Goal: Complete application form

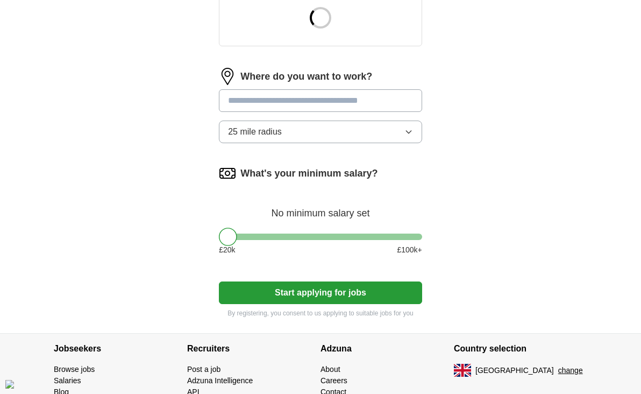
scroll to position [474, 0]
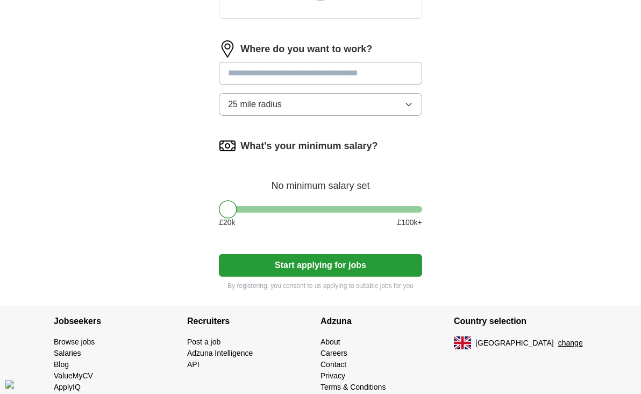
click at [308, 213] on div at bounding box center [320, 209] width 203 height 6
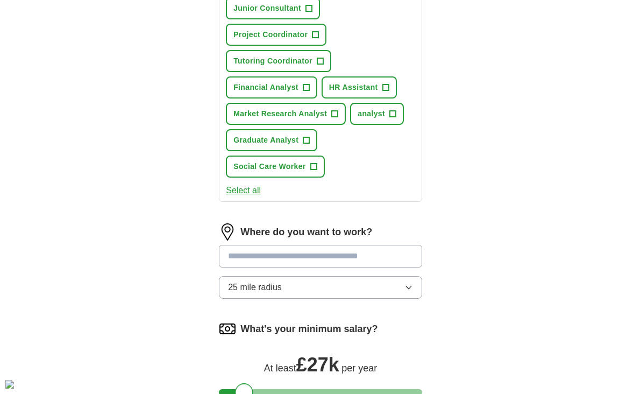
drag, startPoint x: 300, startPoint y: 221, endPoint x: 238, endPoint y: 224, distance: 61.4
click at [238, 224] on form "Select a CV [PERSON_NAME] CV DOCX.docx [DATE] 11:19 Upload a different CV By up…" at bounding box center [320, 80] width 203 height 788
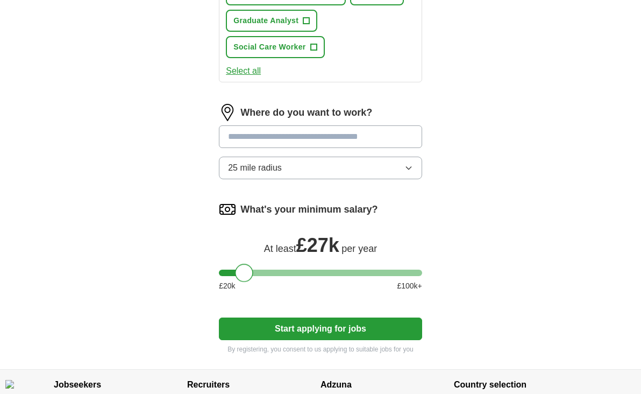
scroll to position [597, 0]
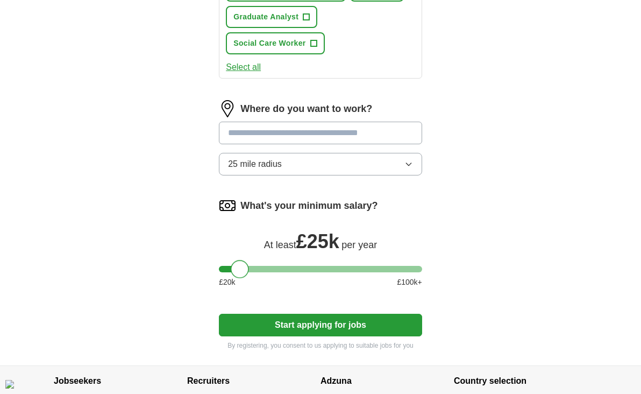
click at [237, 278] on div at bounding box center [240, 269] width 18 height 18
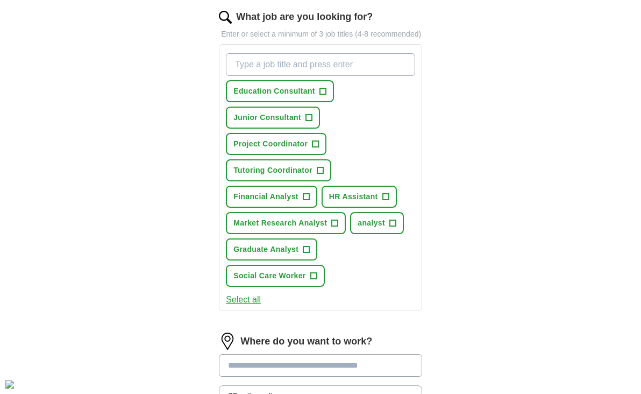
scroll to position [357, 0]
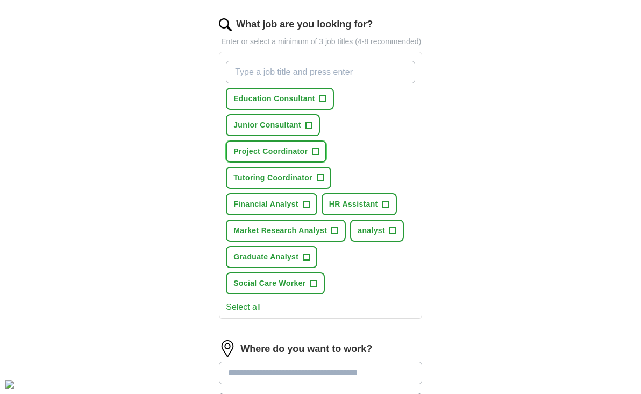
click at [319, 156] on span "+" at bounding box center [316, 151] width 6 height 9
click at [319, 182] on span "+" at bounding box center [320, 178] width 6 height 9
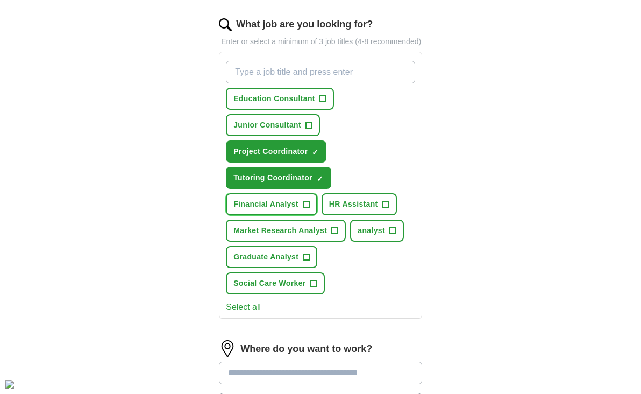
click at [301, 212] on button "Financial Analyst +" at bounding box center [271, 204] width 91 height 22
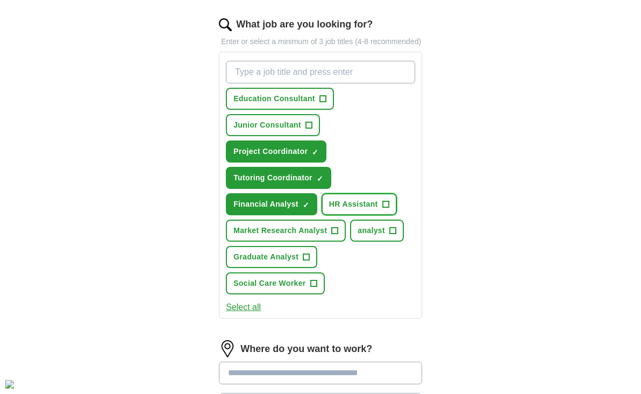
click at [353, 210] on span "HR Assistant" at bounding box center [353, 204] width 49 height 11
click at [302, 242] on button "Market Research Analyst +" at bounding box center [286, 231] width 120 height 22
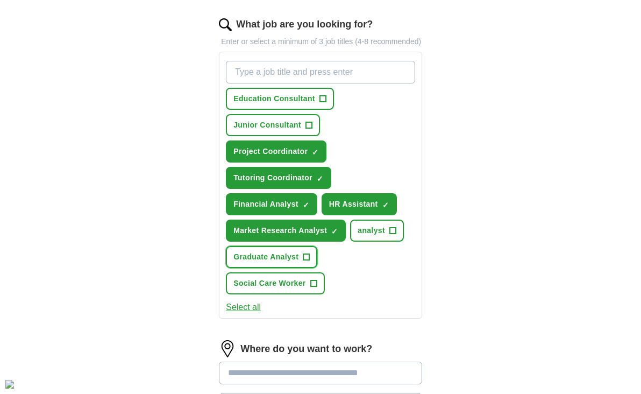
click at [294, 263] on span "Graduate Analyst" at bounding box center [266, 256] width 65 height 11
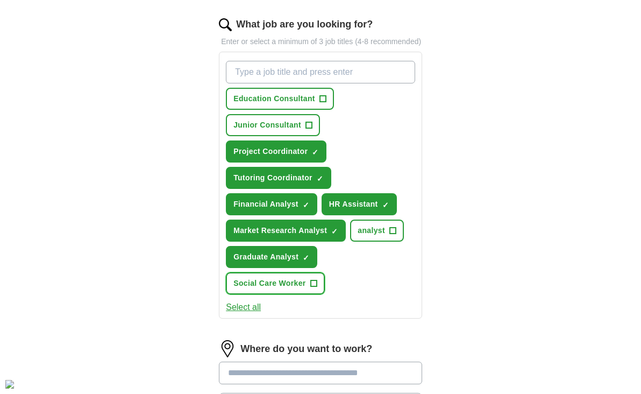
click at [299, 289] on span "Social Care Worker" at bounding box center [270, 283] width 72 height 11
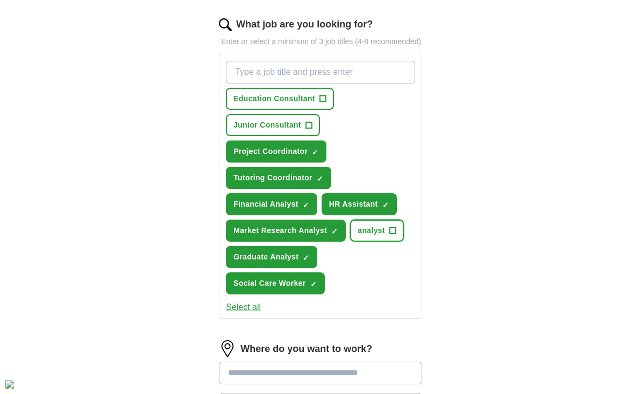
click at [375, 236] on span "analyst" at bounding box center [371, 230] width 27 height 11
click at [0, 0] on span "×" at bounding box center [0, 0] width 0 height 0
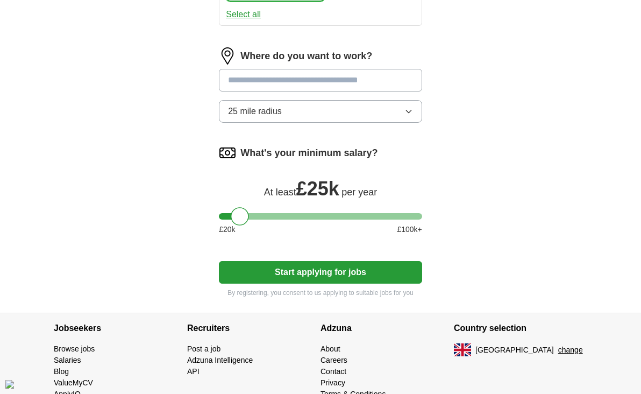
scroll to position [661, 0]
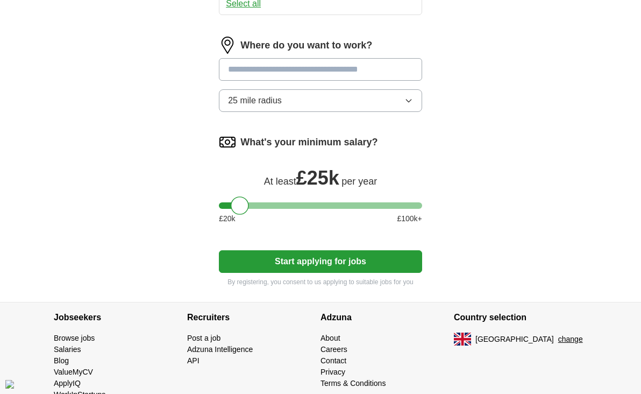
click at [386, 77] on input at bounding box center [320, 69] width 203 height 23
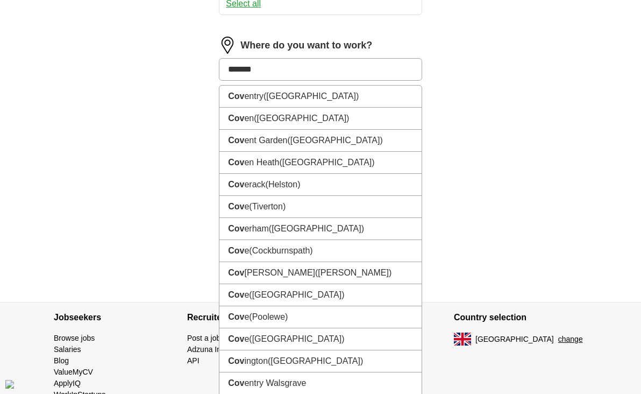
type input "********"
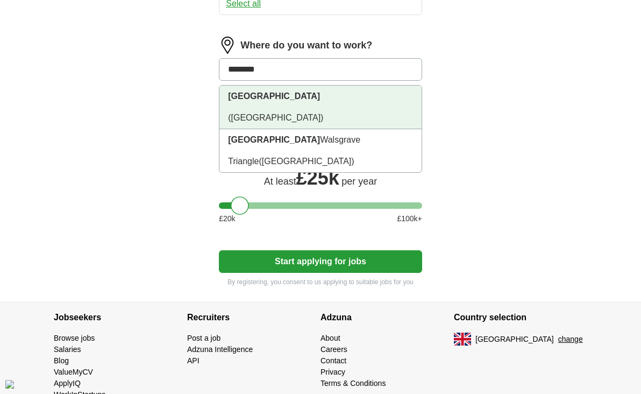
click at [329, 103] on li "[GEOGRAPHIC_DATA] ([GEOGRAPHIC_DATA])" at bounding box center [321, 108] width 202 height 44
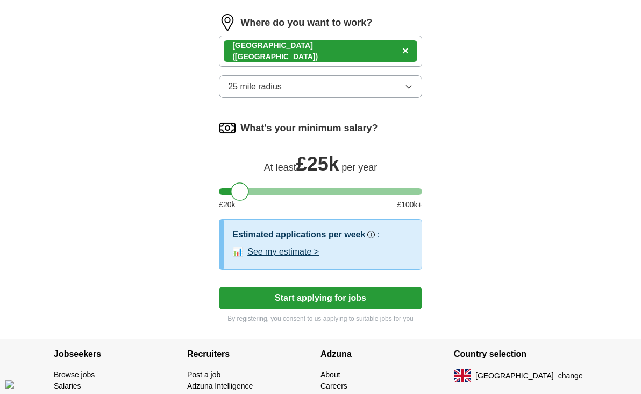
scroll to position [684, 0]
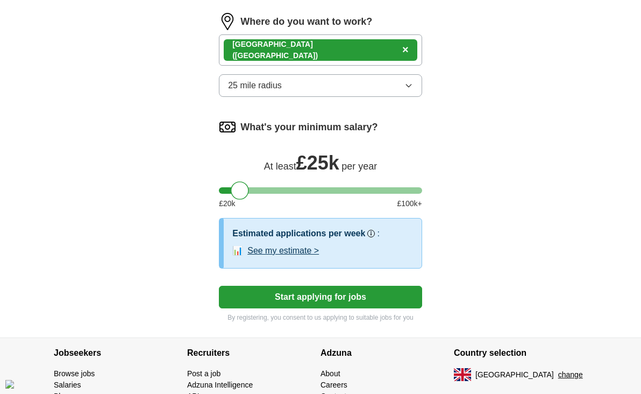
click at [365, 57] on div "[GEOGRAPHIC_DATA] ([GEOGRAPHIC_DATA]) ×" at bounding box center [320, 49] width 203 height 31
click at [368, 65] on div "[GEOGRAPHIC_DATA] ([GEOGRAPHIC_DATA]) ×" at bounding box center [320, 49] width 203 height 31
click at [341, 95] on button "25 mile radius" at bounding box center [320, 85] width 203 height 23
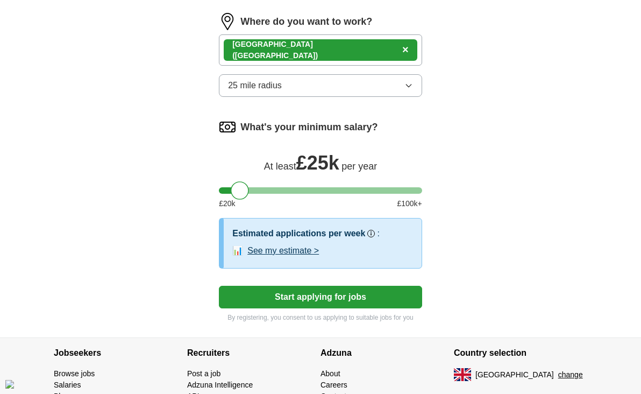
scroll to position [759, 0]
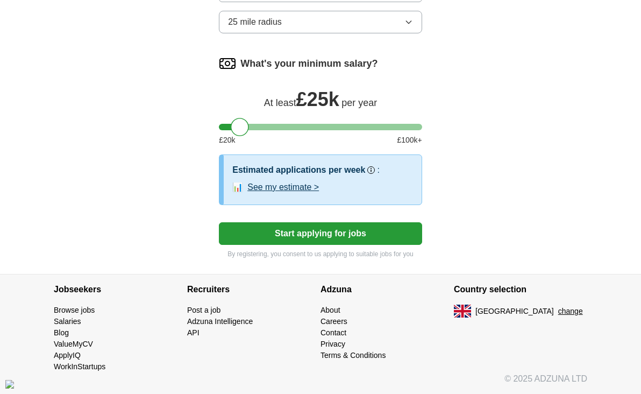
click at [355, 233] on button "Start applying for jobs" at bounding box center [320, 233] width 203 height 23
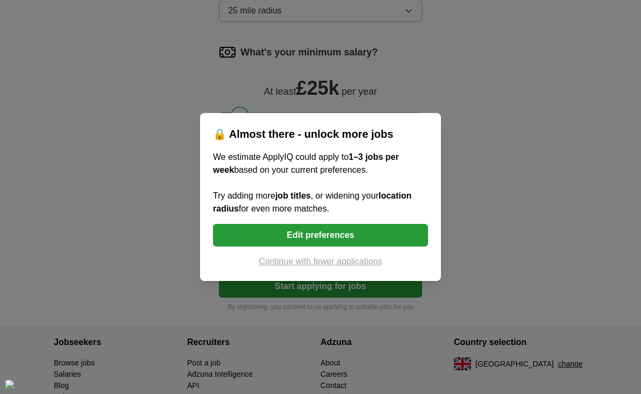
click at [355, 233] on button "Edit preferences" at bounding box center [320, 235] width 215 height 23
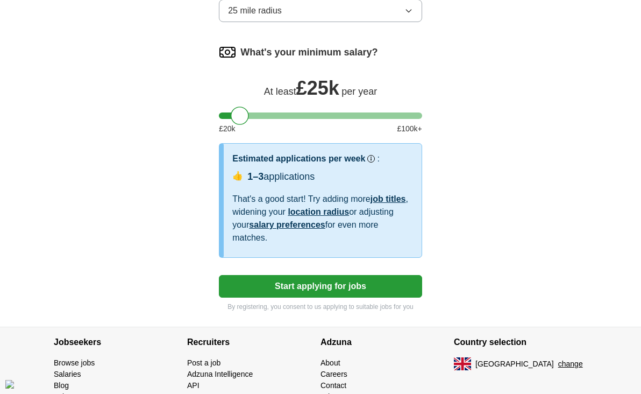
click at [329, 294] on button "Start applying for jobs" at bounding box center [320, 286] width 203 height 23
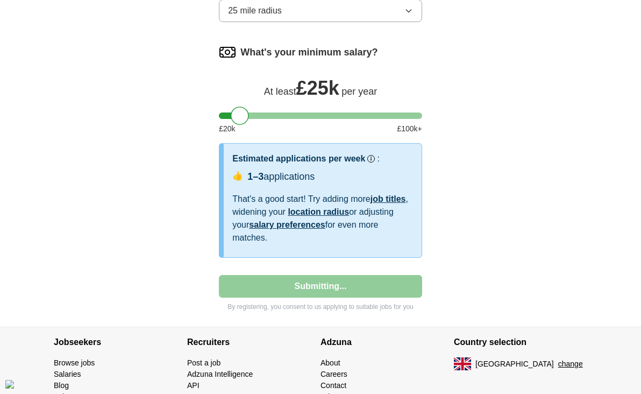
select select "**"
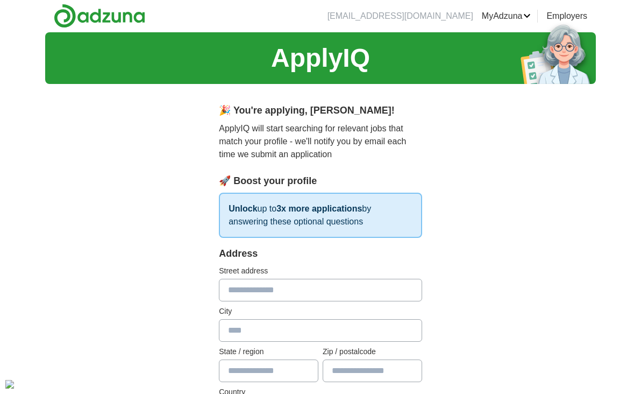
scroll to position [0, 0]
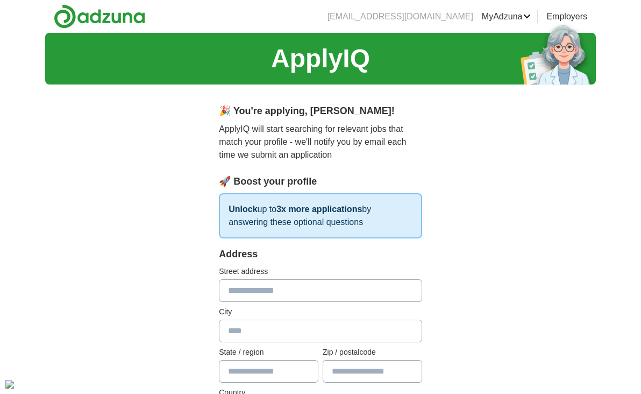
click at [287, 291] on input "text" at bounding box center [320, 290] width 203 height 23
type input "**********"
type input "********"
type input "**********"
type input "*******"
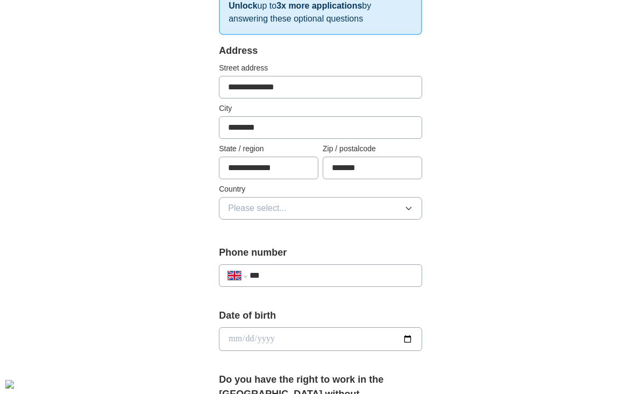
scroll to position [207, 0]
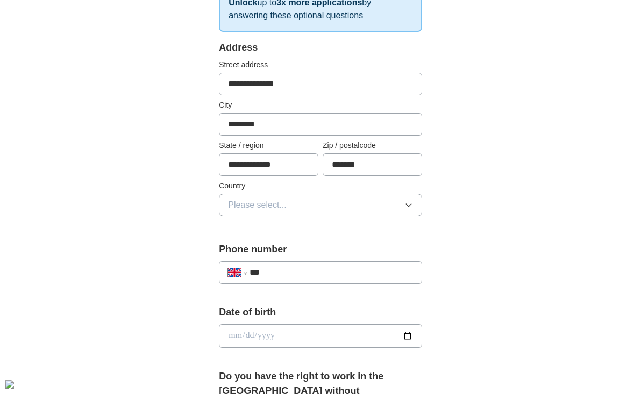
click at [312, 204] on button "Please select..." at bounding box center [320, 205] width 203 height 23
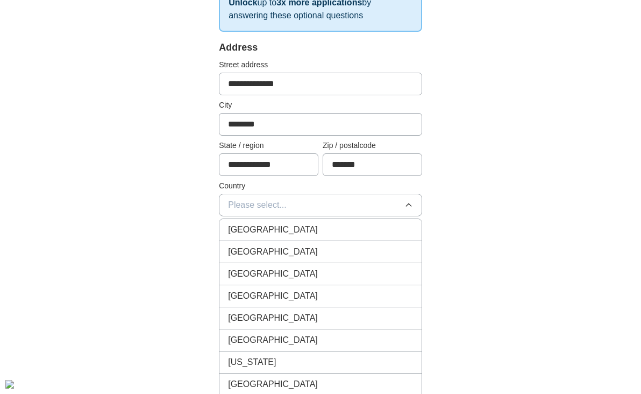
click at [301, 224] on div "[GEOGRAPHIC_DATA]" at bounding box center [320, 229] width 185 height 13
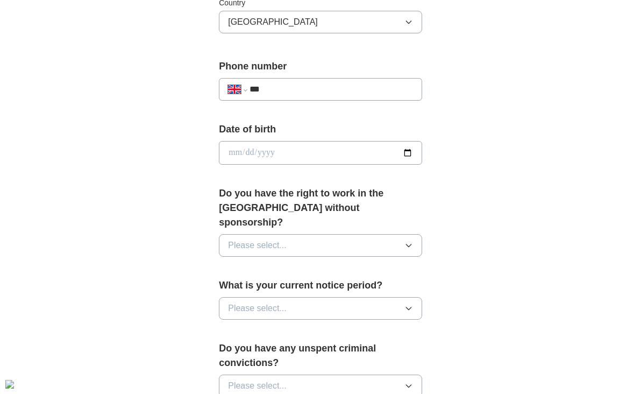
scroll to position [392, 0]
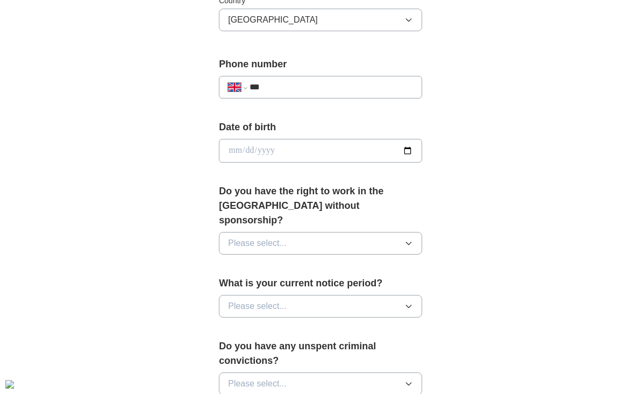
click at [304, 146] on input "date" at bounding box center [320, 151] width 203 height 24
type input "**********"
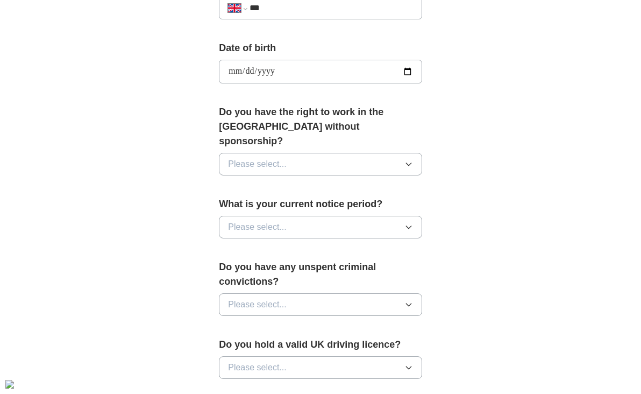
scroll to position [471, 0]
click at [280, 157] on span "Please select..." at bounding box center [257, 163] width 59 height 13
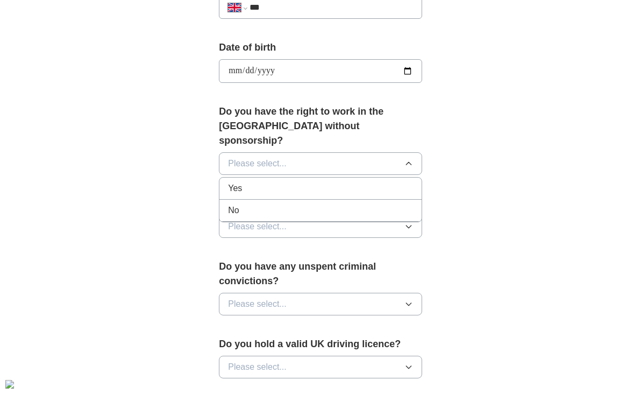
click at [259, 182] on div "Yes" at bounding box center [320, 188] width 185 height 13
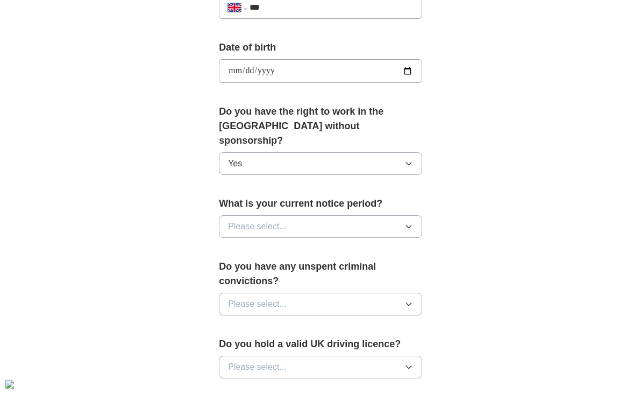
click at [253, 220] on span "Please select..." at bounding box center [257, 226] width 59 height 13
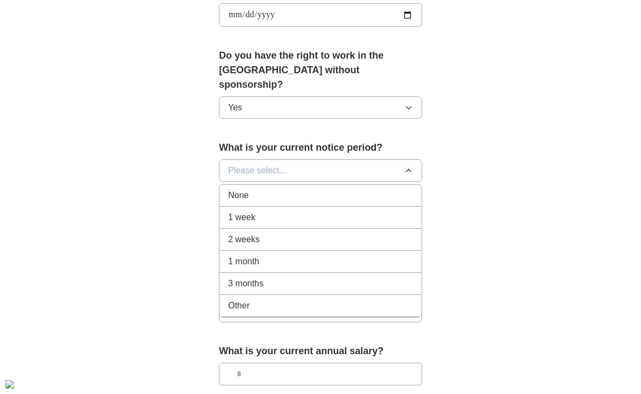
scroll to position [527, 0]
click at [253, 211] on span "1 week" at bounding box center [241, 217] width 27 height 13
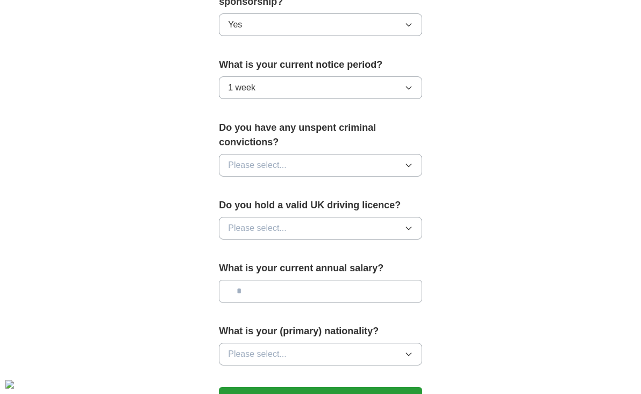
scroll to position [614, 0]
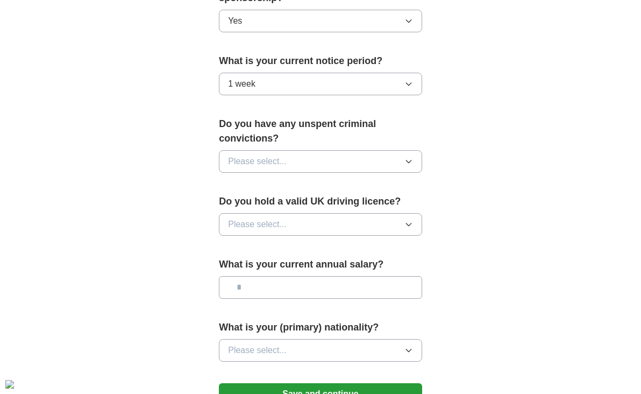
click at [277, 150] on button "Please select..." at bounding box center [320, 161] width 203 height 23
click at [250, 181] on li "Yes" at bounding box center [321, 186] width 202 height 22
click at [252, 153] on button "Yes" at bounding box center [320, 161] width 203 height 23
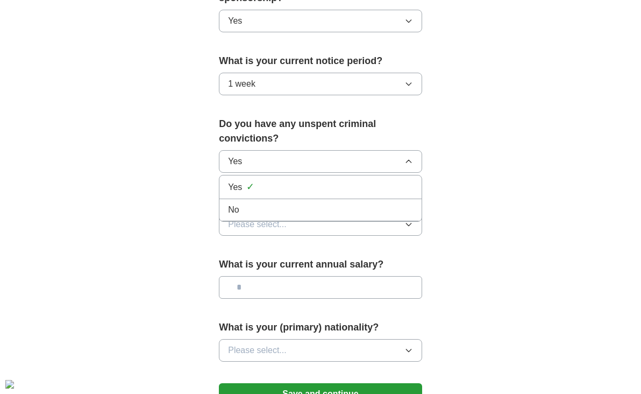
click at [251, 203] on div "No" at bounding box center [320, 209] width 185 height 13
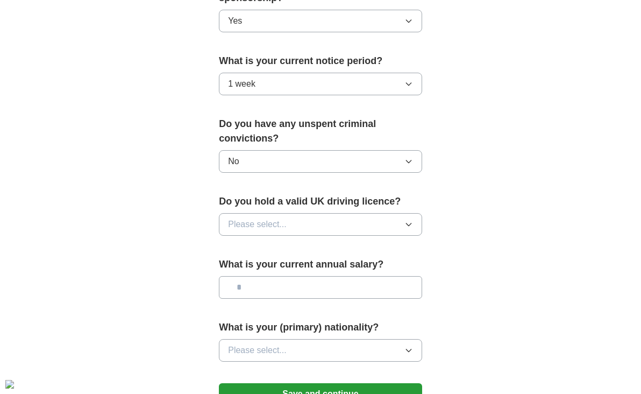
click at [257, 218] on span "Please select..." at bounding box center [257, 224] width 59 height 13
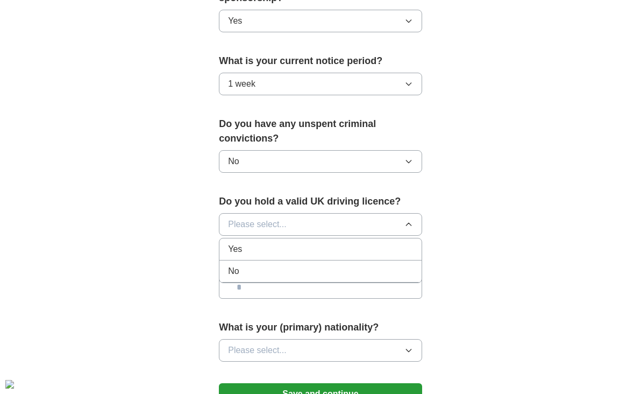
click at [243, 265] on div "No" at bounding box center [320, 271] width 185 height 13
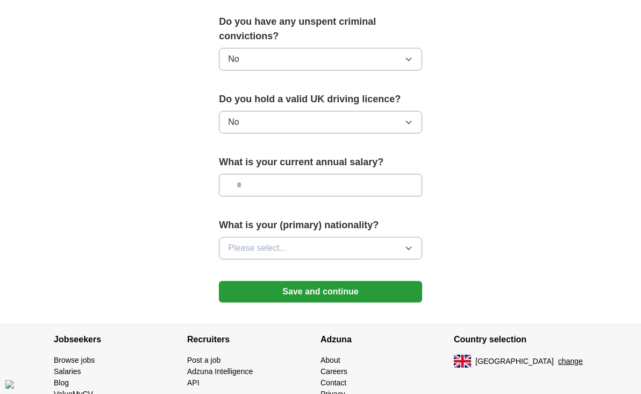
scroll to position [718, 0]
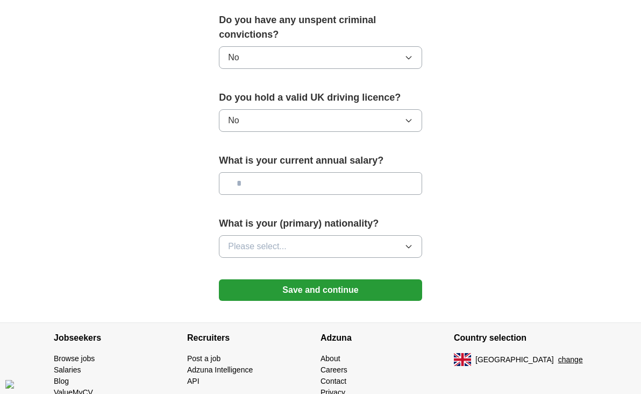
click at [267, 174] on input "text" at bounding box center [320, 183] width 203 height 23
type input "**"
click at [265, 235] on button "Please select..." at bounding box center [320, 246] width 203 height 23
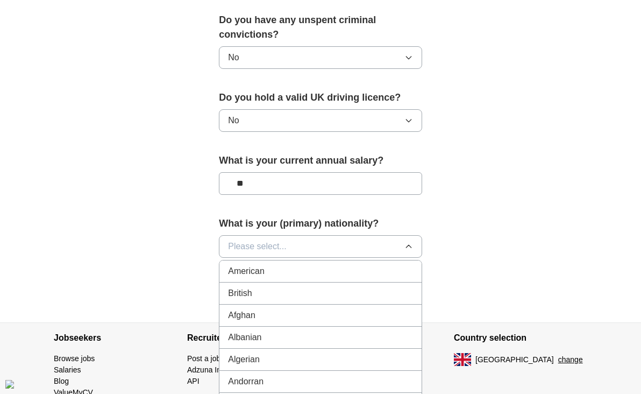
click at [260, 287] on li "British" at bounding box center [321, 293] width 202 height 22
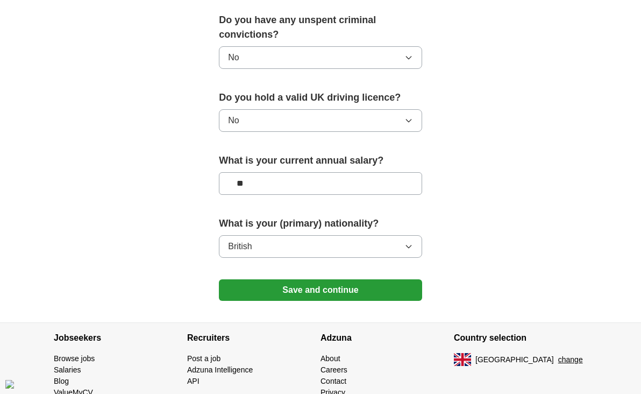
click at [303, 279] on button "Save and continue" at bounding box center [320, 290] width 203 height 22
